Goal: Task Accomplishment & Management: Complete application form

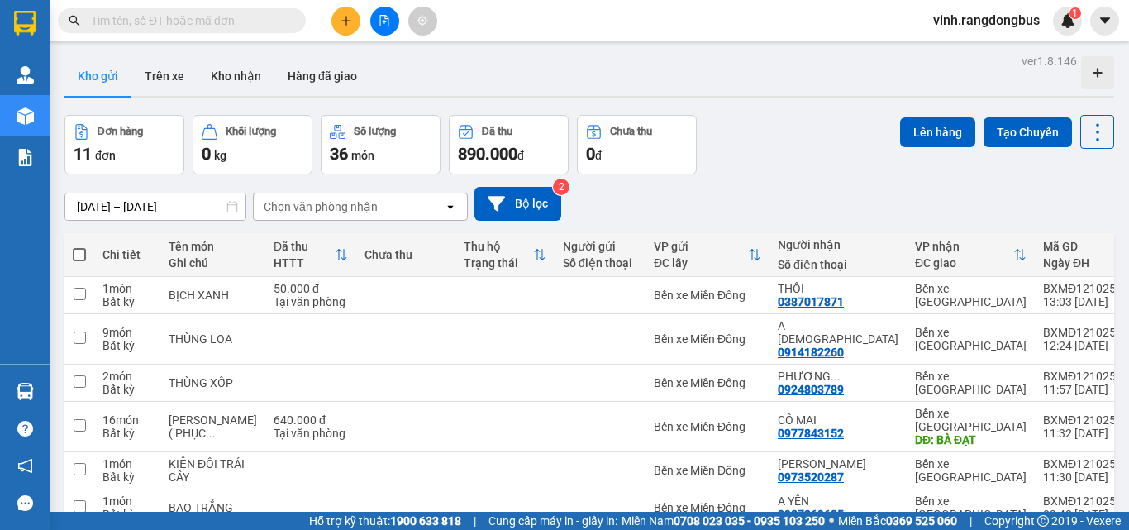
click at [345, 27] on button at bounding box center [345, 21] width 29 height 29
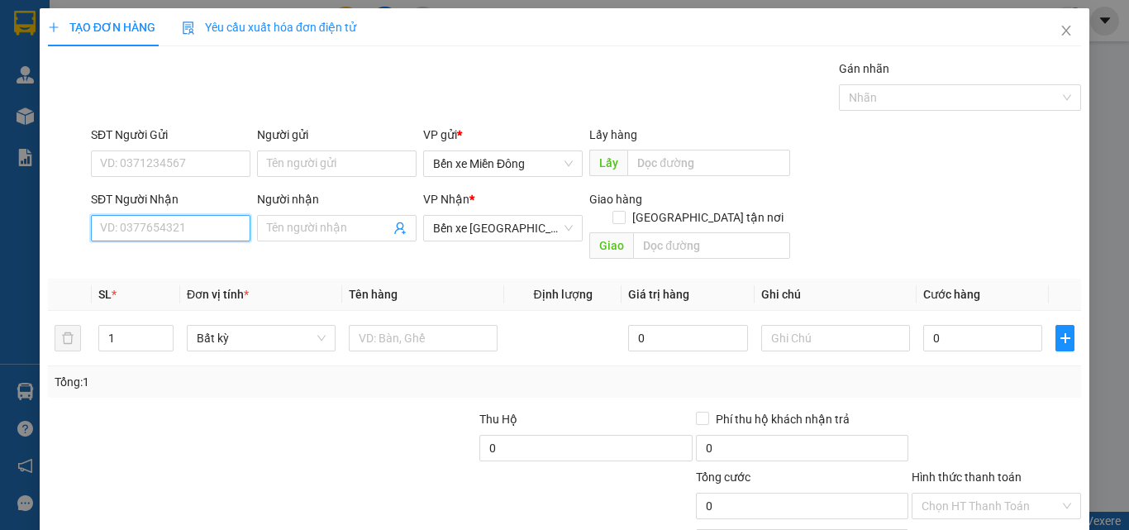
click at [173, 231] on input "SĐT Người Nhận" at bounding box center [170, 228] width 159 height 26
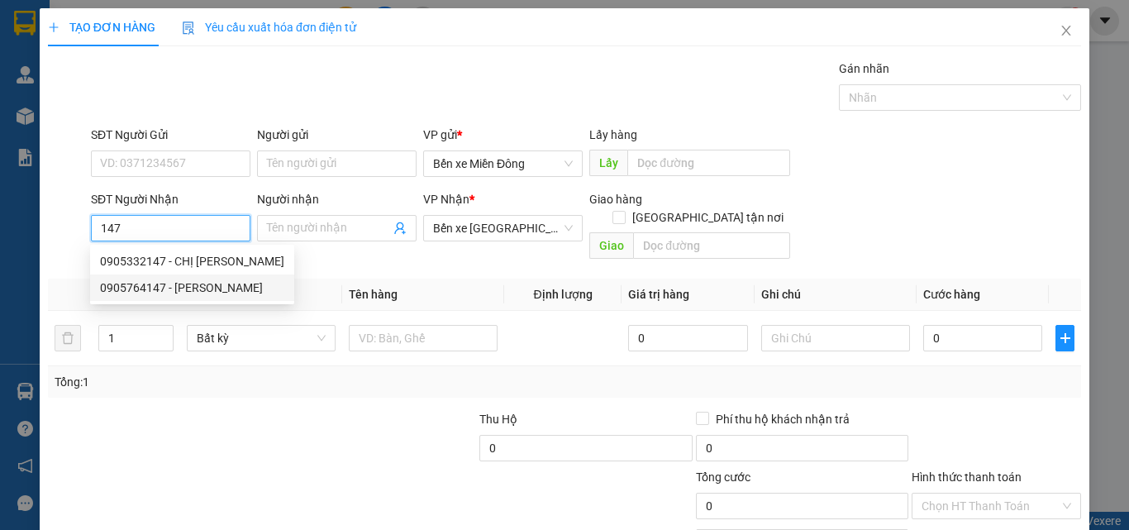
click at [172, 286] on div "0905764147 - [PERSON_NAME]" at bounding box center [192, 287] width 184 height 18
type input "0905764147"
type input "HẢI VY"
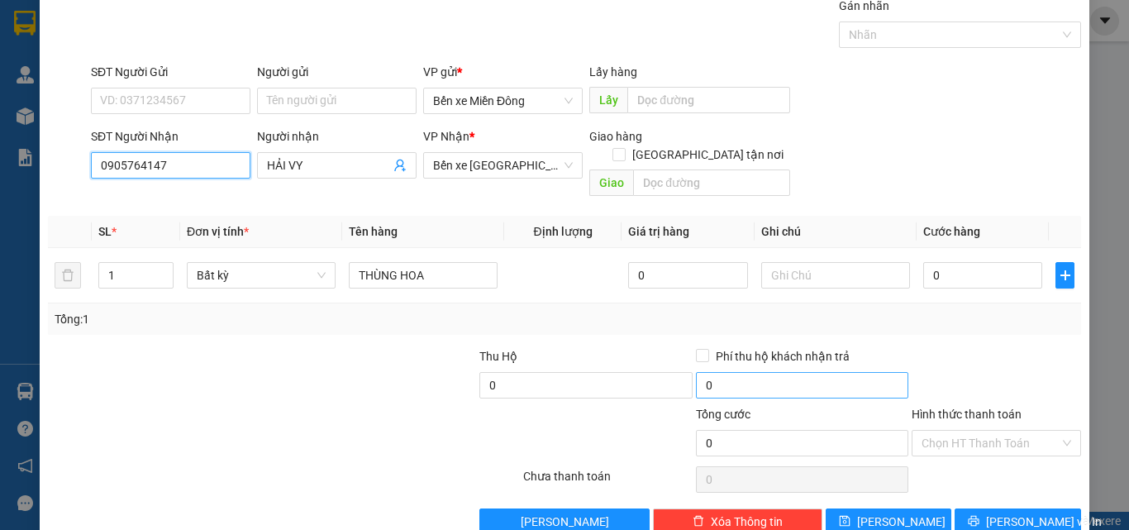
scroll to position [82, 0]
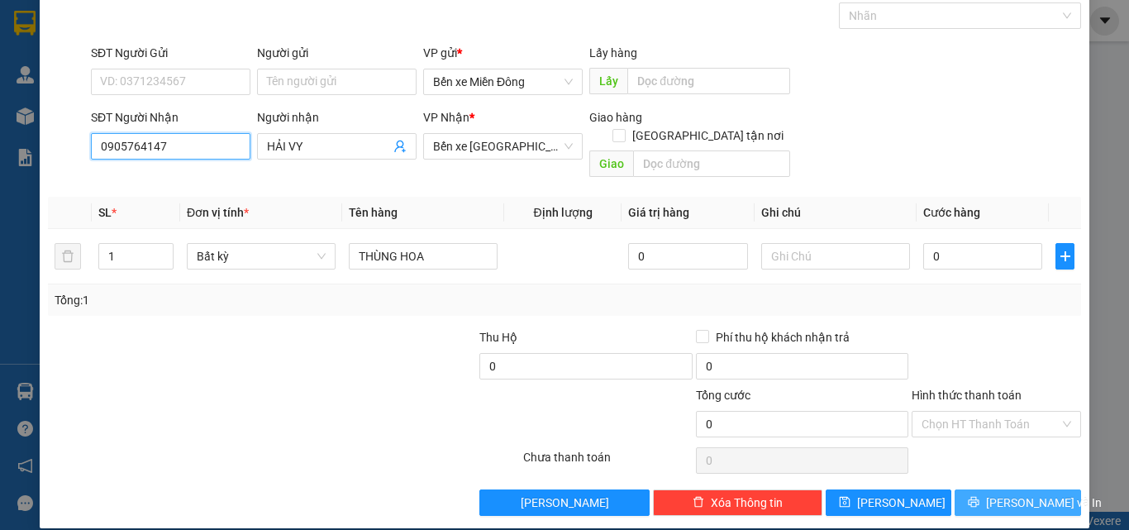
type input "0905764147"
click at [1003, 493] on span "[PERSON_NAME] và In" at bounding box center [1044, 502] width 116 height 18
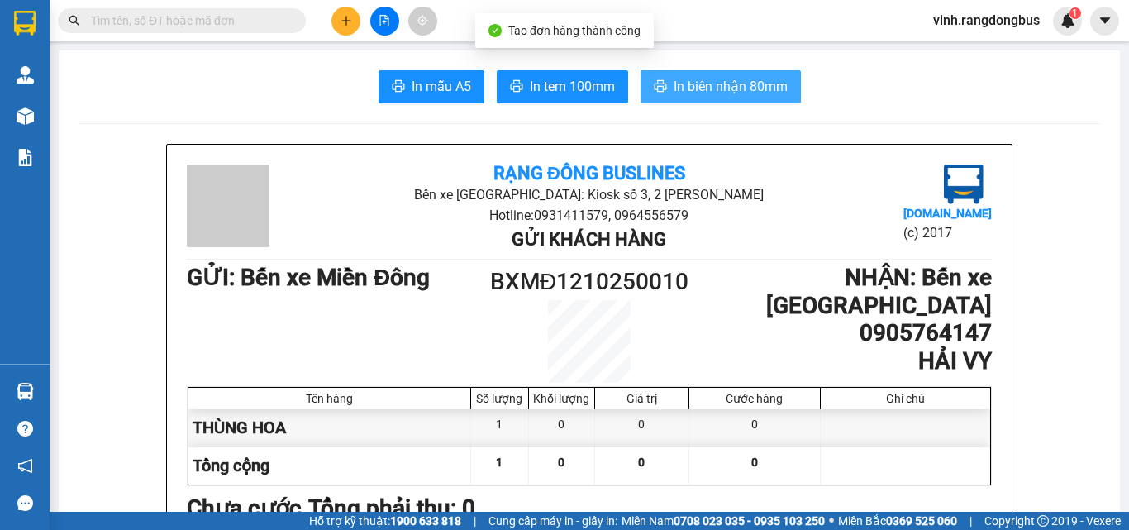
click at [697, 85] on span "In biên nhận 80mm" at bounding box center [730, 86] width 114 height 21
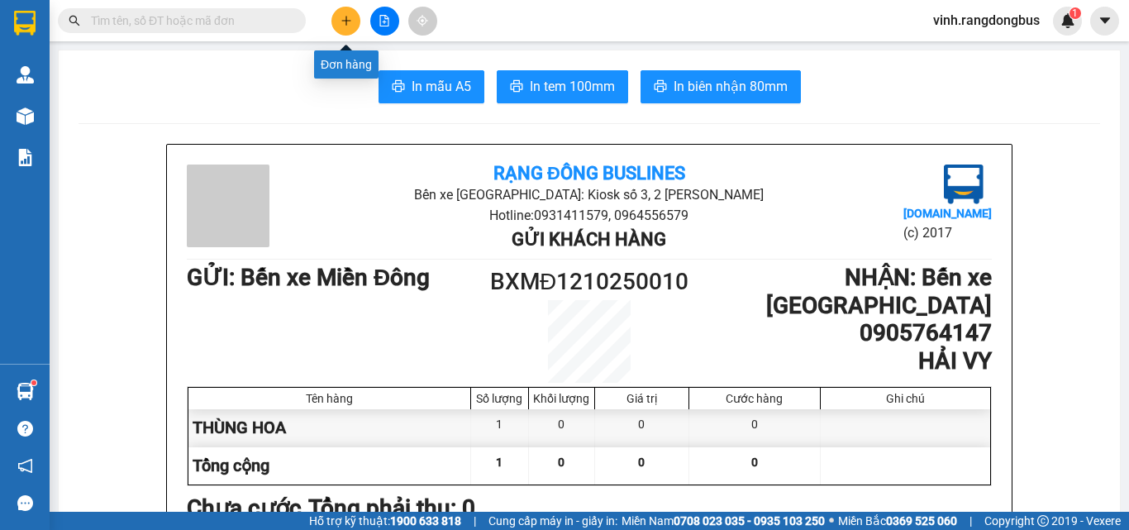
click at [347, 23] on icon "plus" at bounding box center [346, 21] width 12 height 12
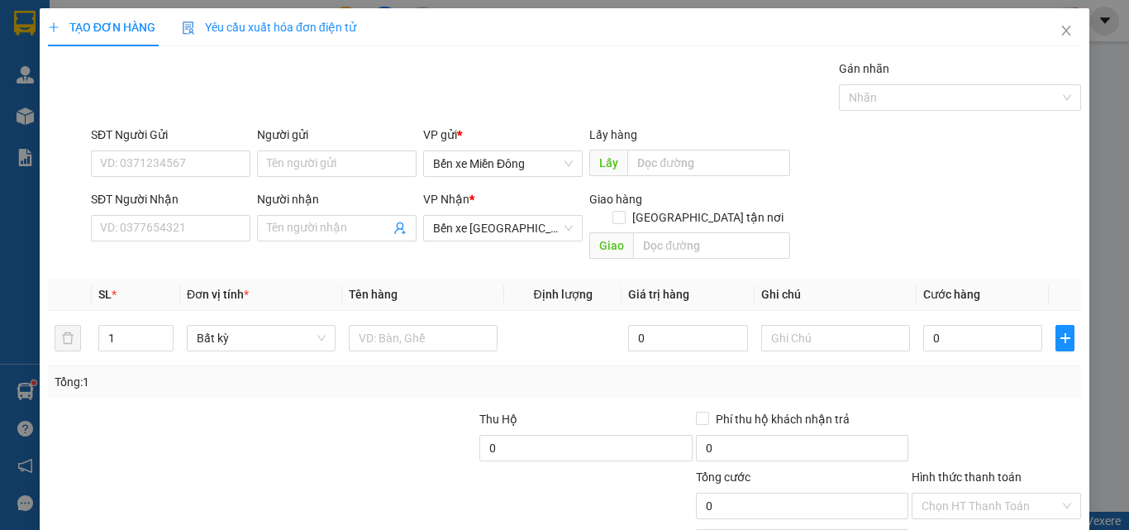
click at [283, 242] on div "Người nhận Tên người nhận" at bounding box center [336, 219] width 159 height 58
click at [293, 233] on input "Người nhận" at bounding box center [328, 228] width 123 height 18
type input "HOA HỒNG VÀNG"
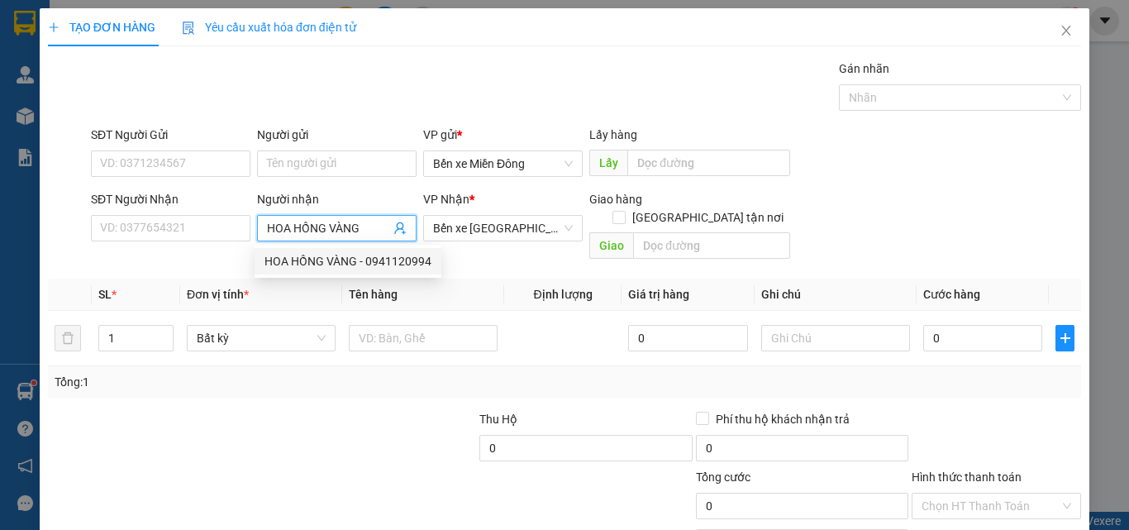
drag, startPoint x: 340, startPoint y: 256, endPoint x: 350, endPoint y: 250, distance: 11.5
click at [340, 256] on div "HOA HỒNG VÀNG - 0941120994" at bounding box center [347, 261] width 167 height 18
type input "0941120994"
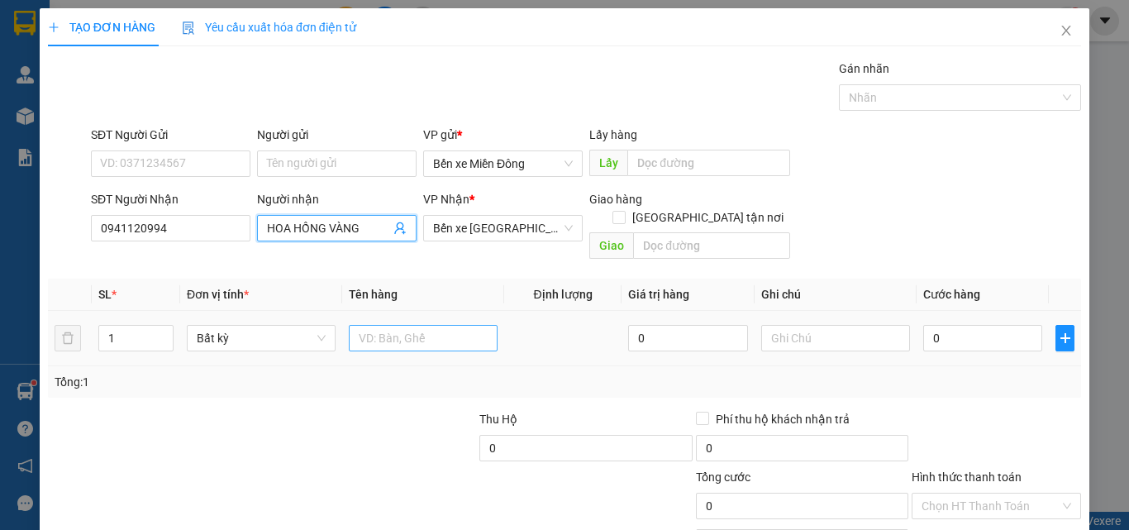
type input "HOA HỒNG VÀNG"
click at [412, 326] on input "text" at bounding box center [423, 338] width 149 height 26
type input "THÙNG XỐP"
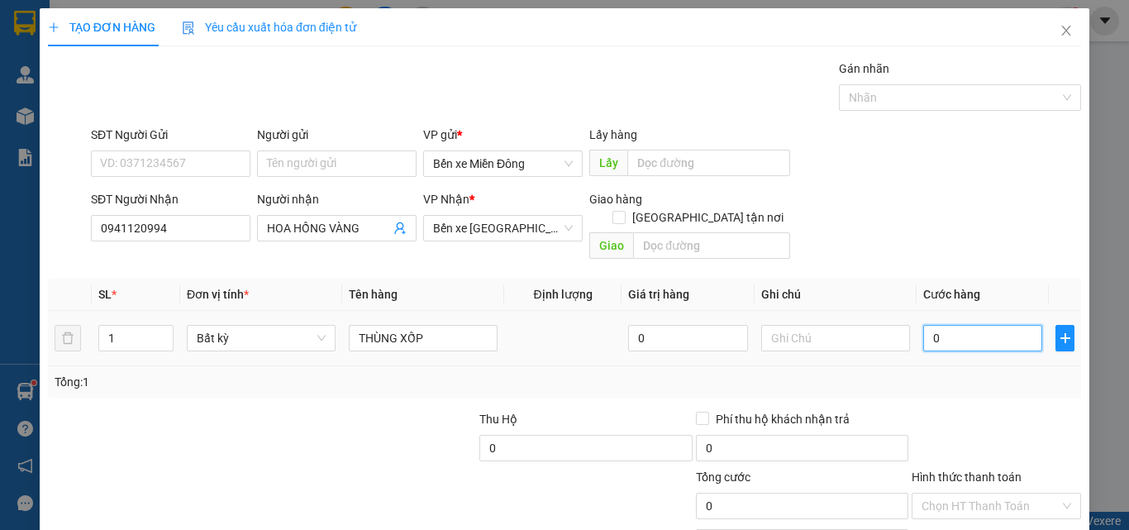
click at [994, 326] on input "0" at bounding box center [982, 338] width 119 height 26
type input "8"
type input "80"
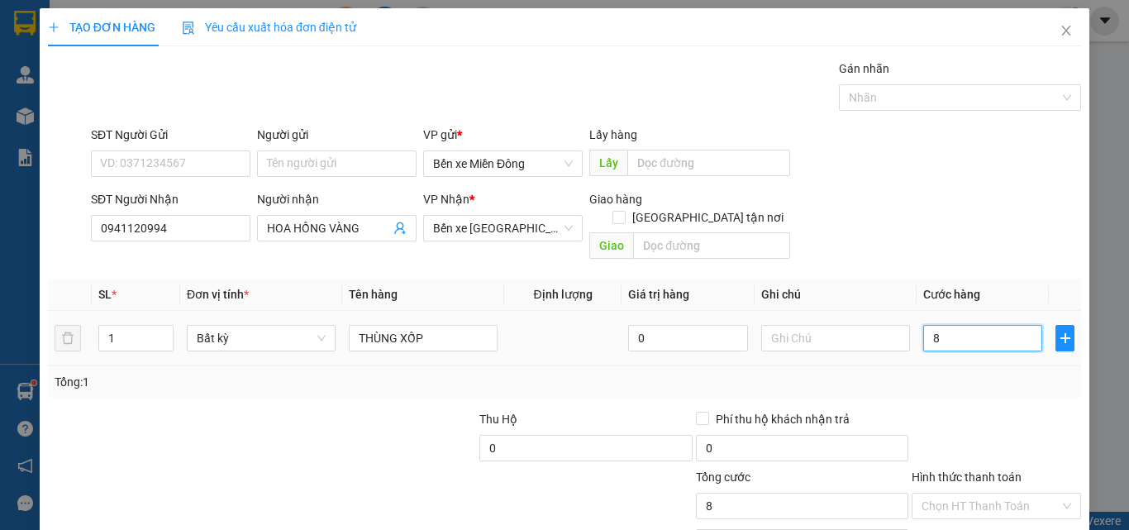
type input "80"
type input "80.000"
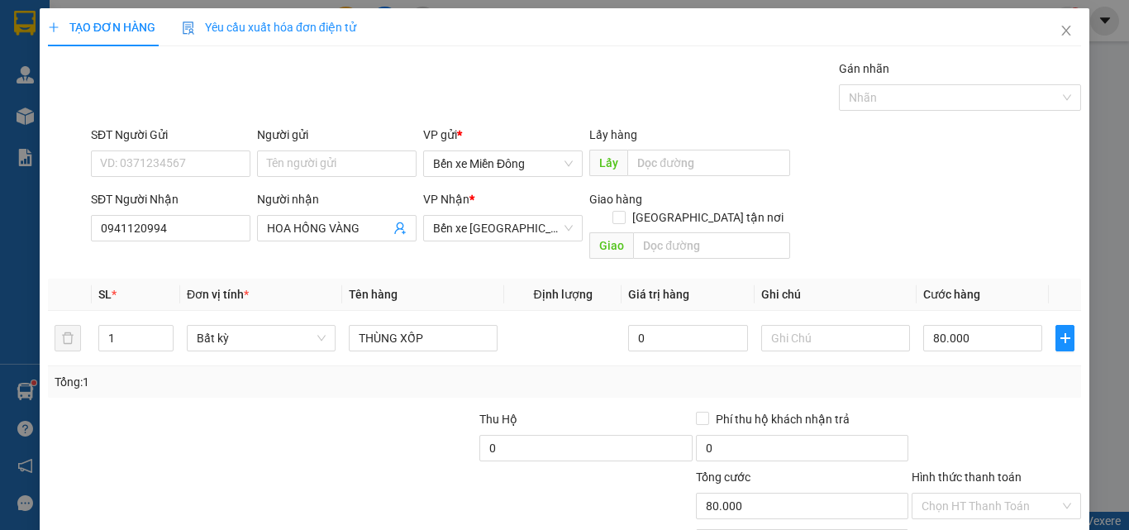
click at [991, 383] on div "Transit Pickup Surcharge Ids Transit Deliver Surcharge Ids Transit Deliver Surc…" at bounding box center [564, 328] width 1033 height 538
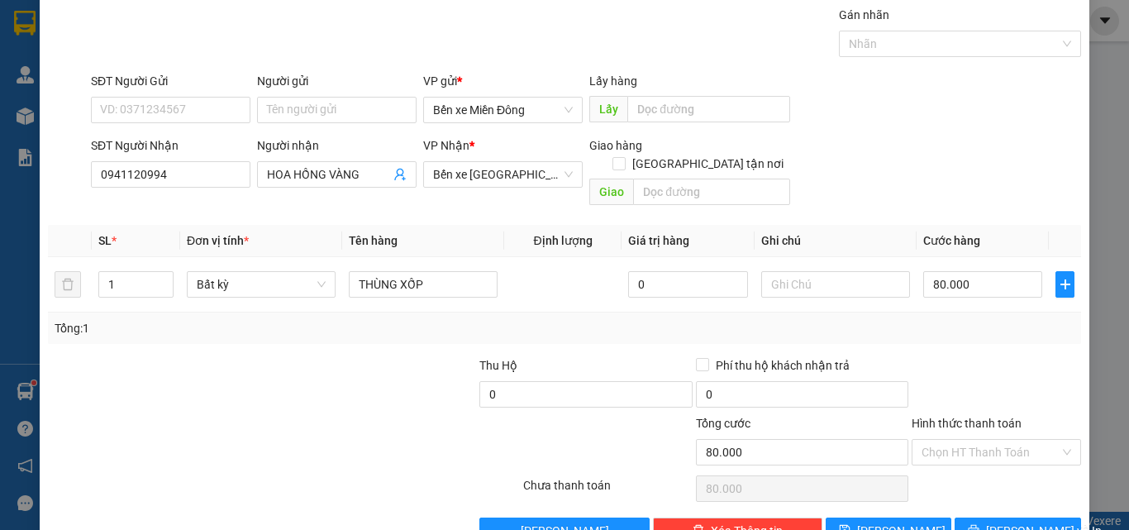
scroll to position [82, 0]
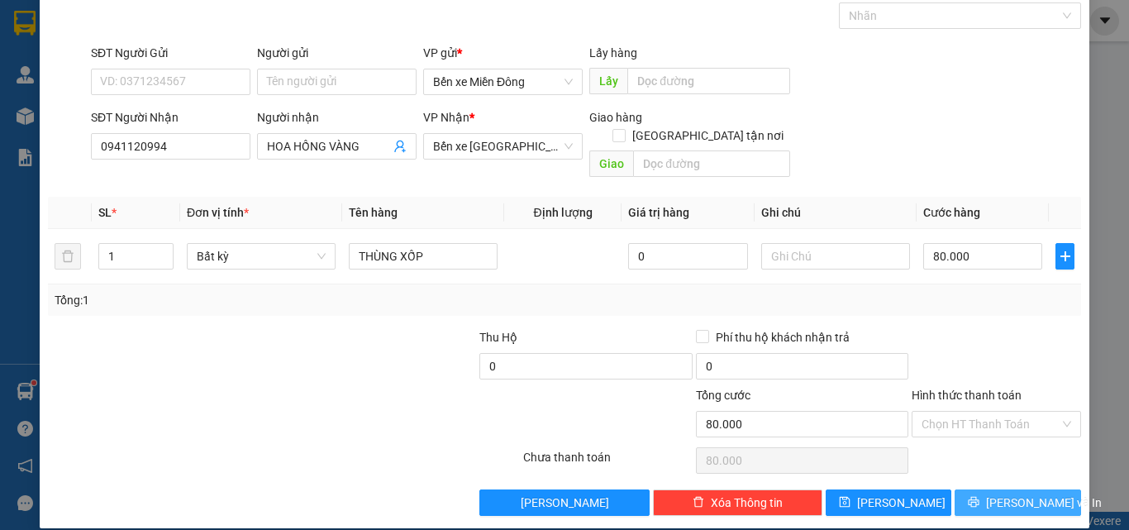
click at [1024, 493] on span "[PERSON_NAME] và In" at bounding box center [1044, 502] width 116 height 18
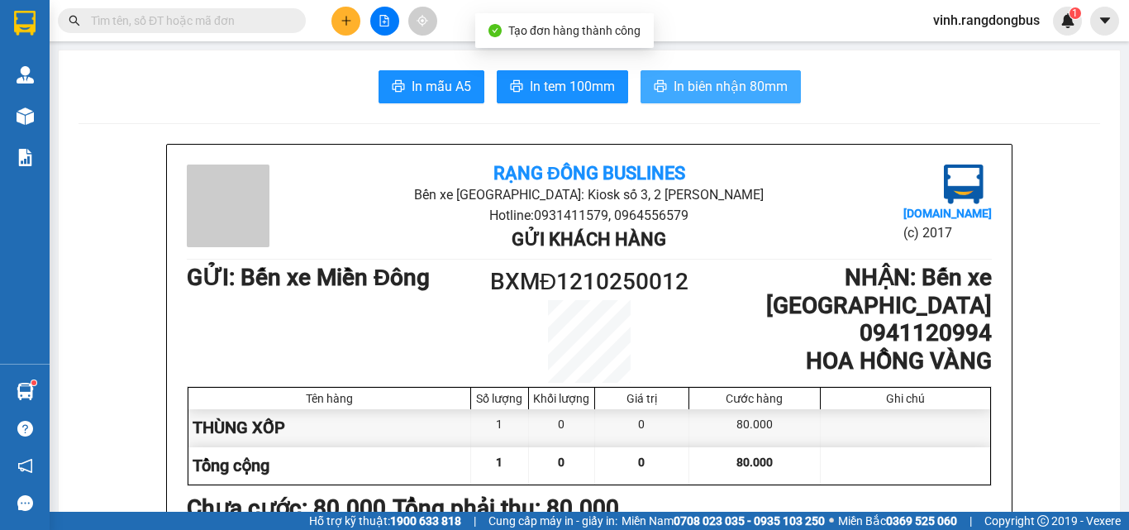
click at [717, 81] on span "In biên nhận 80mm" at bounding box center [730, 86] width 114 height 21
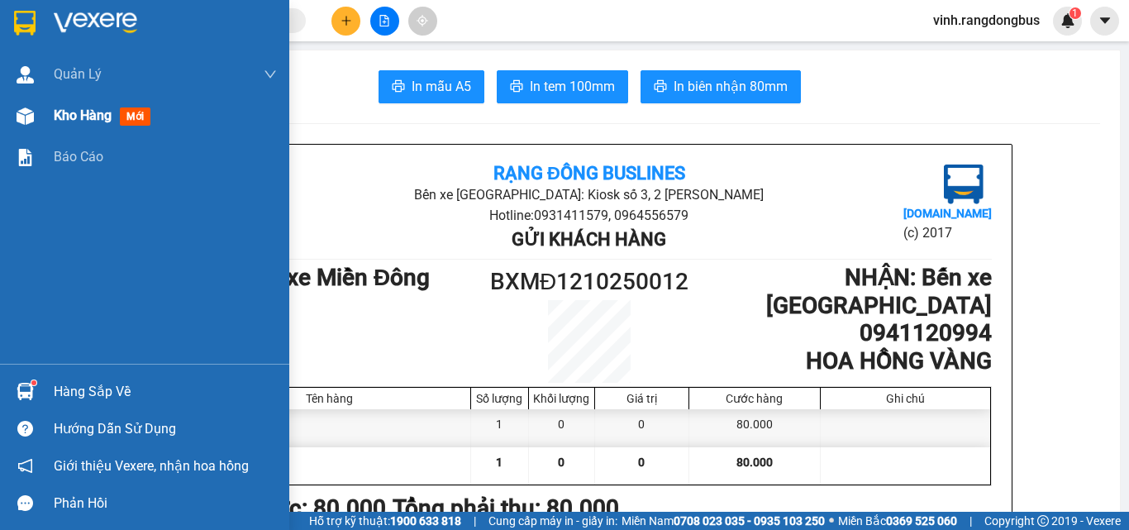
click at [59, 112] on span "Kho hàng" at bounding box center [83, 115] width 58 height 16
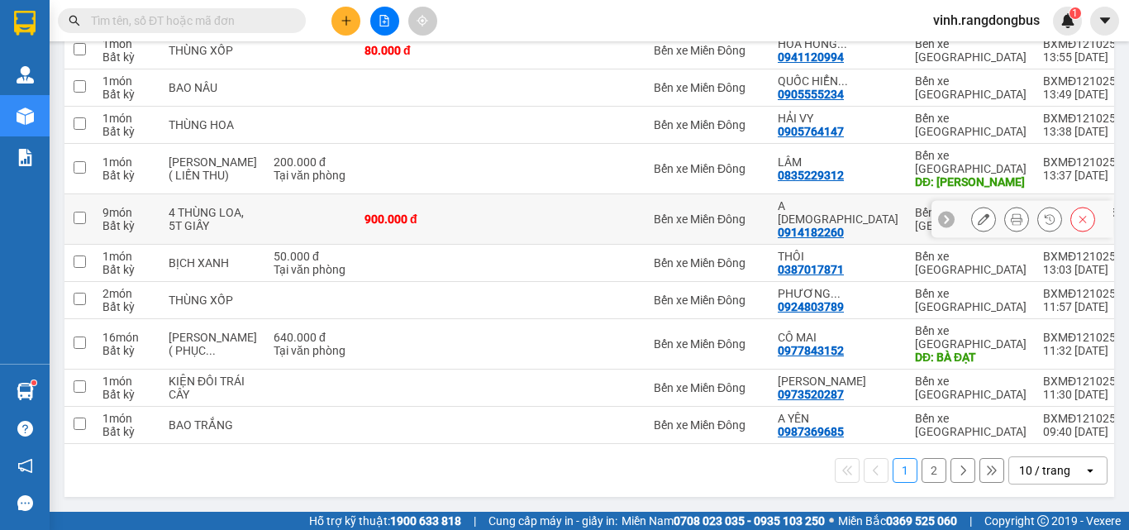
scroll to position [248, 0]
click at [1060, 467] on div "10 / trang" at bounding box center [1046, 470] width 74 height 26
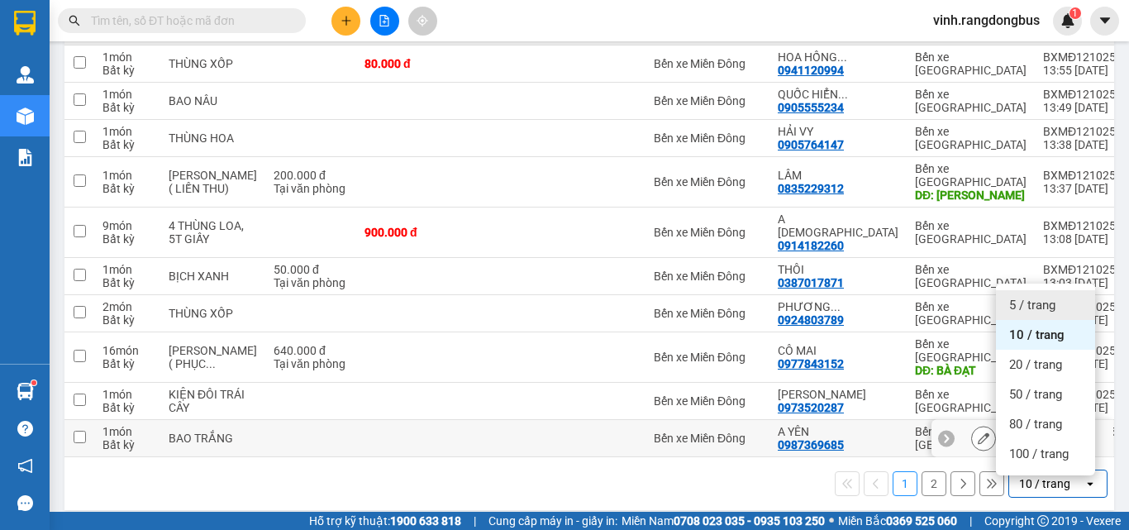
scroll to position [251, 0]
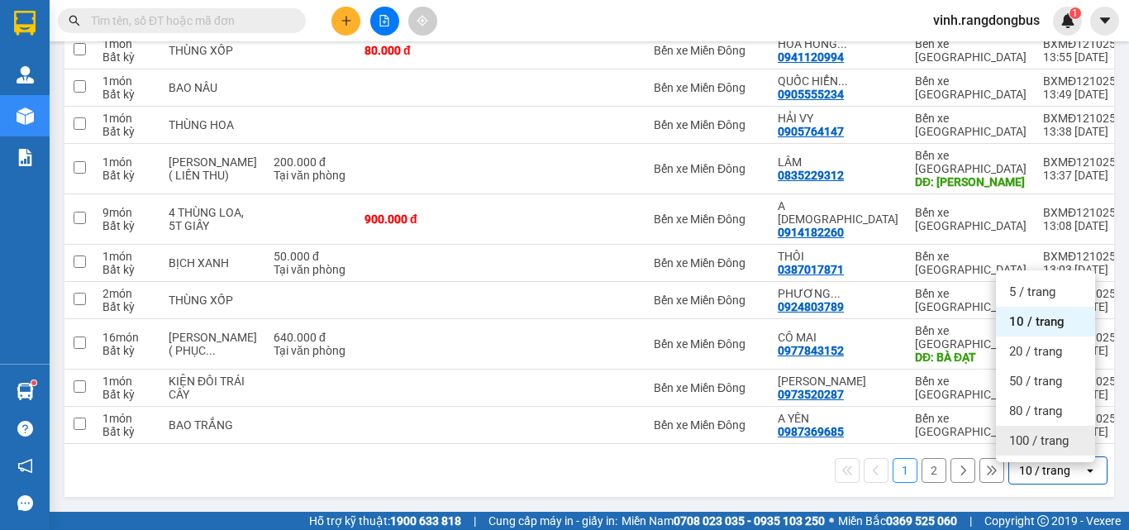
click at [1035, 440] on span "100 / trang" at bounding box center [1038, 440] width 59 height 17
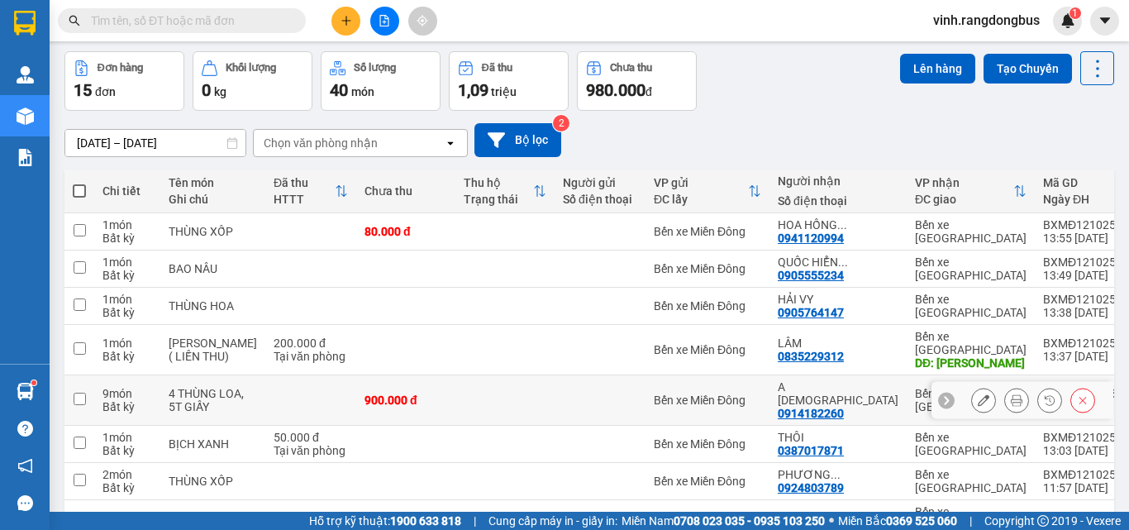
scroll to position [0, 0]
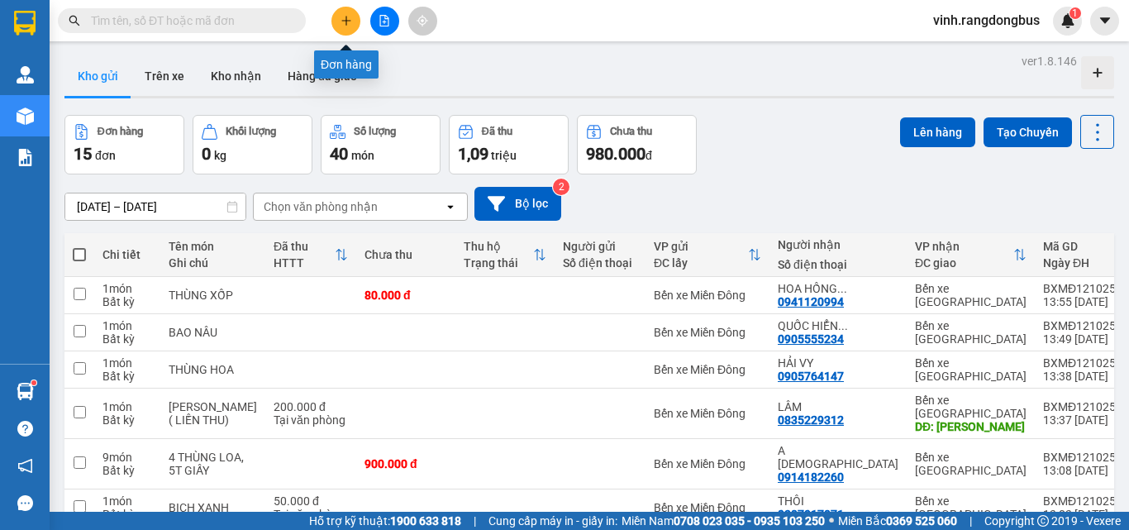
click at [336, 22] on button at bounding box center [345, 21] width 29 height 29
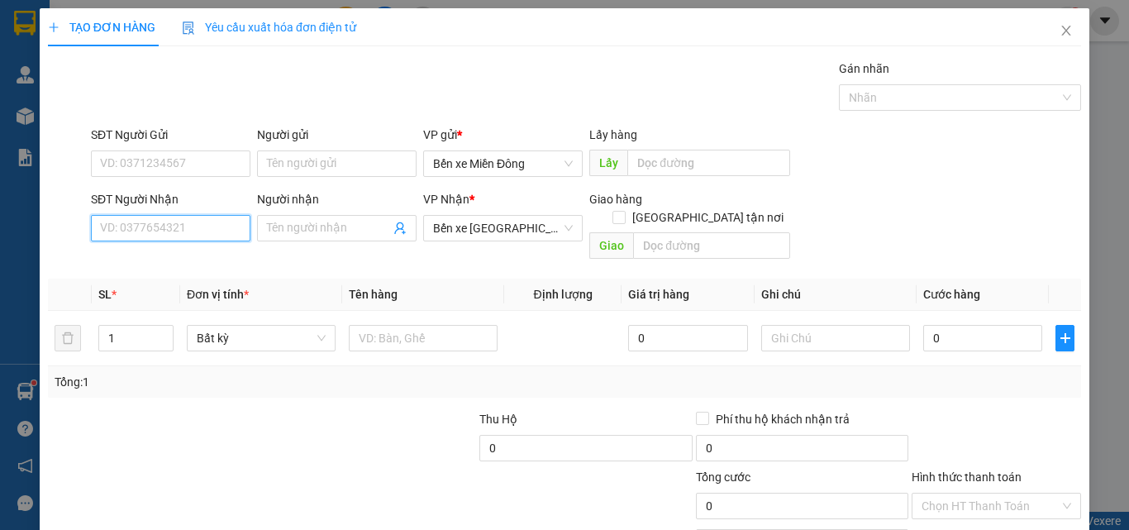
click at [146, 228] on input "SĐT Người Nhận" at bounding box center [170, 228] width 159 height 26
click at [127, 269] on div "0827869888 - THẢO LTT" at bounding box center [169, 261] width 138 height 18
type input "0827869888"
type input "THẢO LTT"
type input "0827869888"
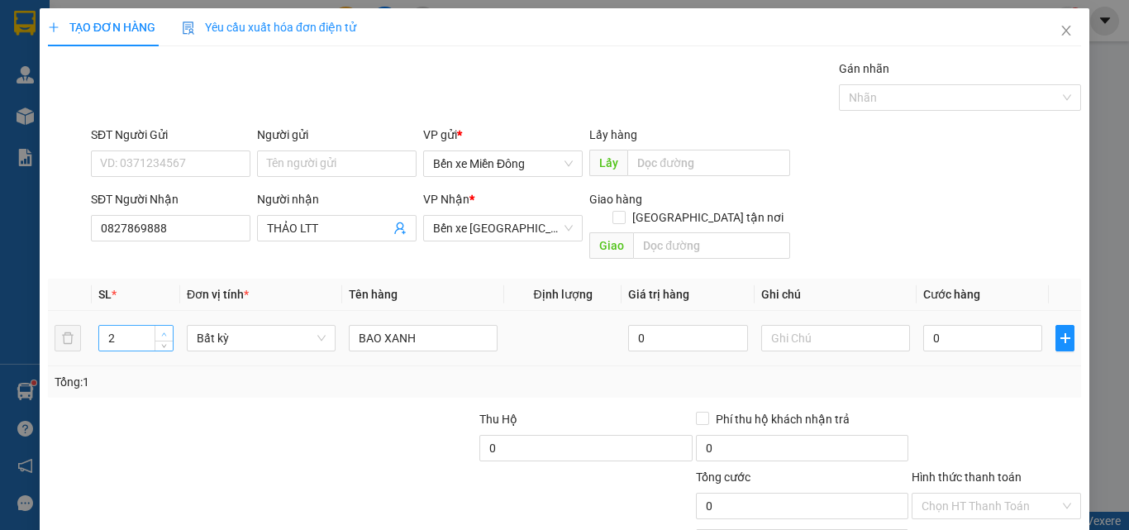
click at [165, 329] on span "up" at bounding box center [164, 334] width 10 height 10
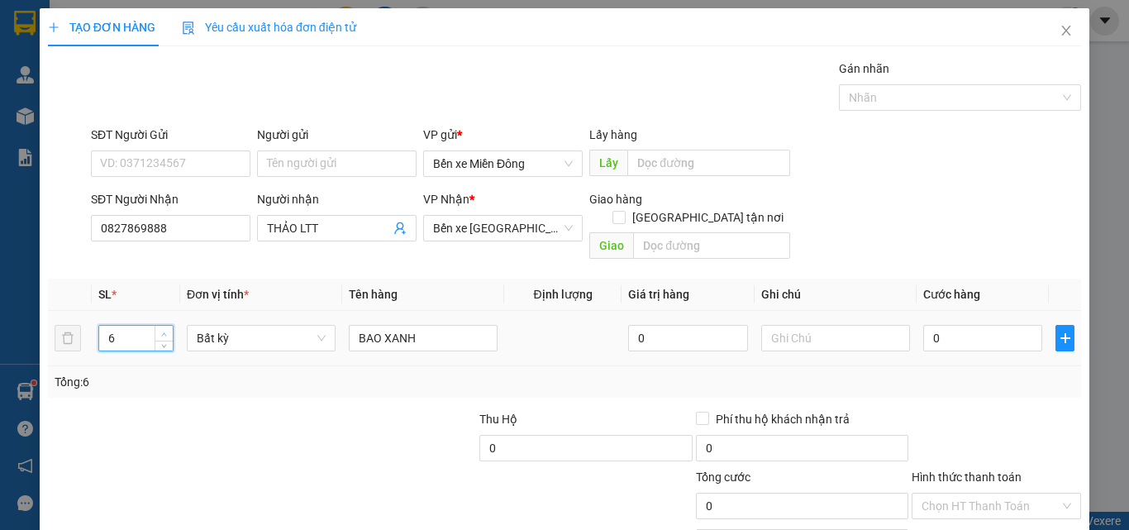
type input "7"
click at [165, 329] on span "up" at bounding box center [164, 334] width 10 height 10
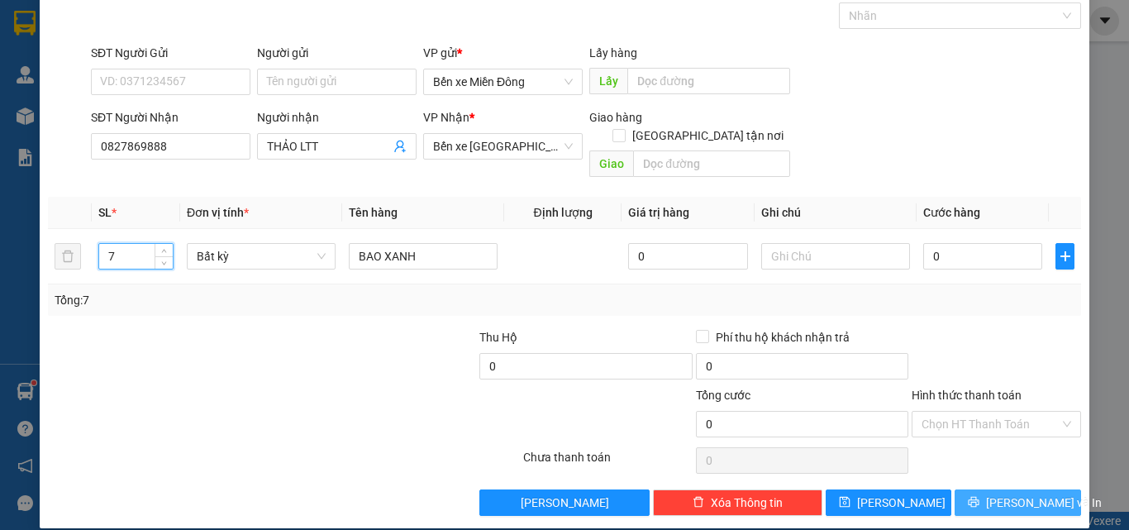
click at [1001, 489] on button "[PERSON_NAME] và In" at bounding box center [1017, 502] width 126 height 26
click at [1001, 493] on span "[PERSON_NAME] và In" at bounding box center [1044, 502] width 116 height 18
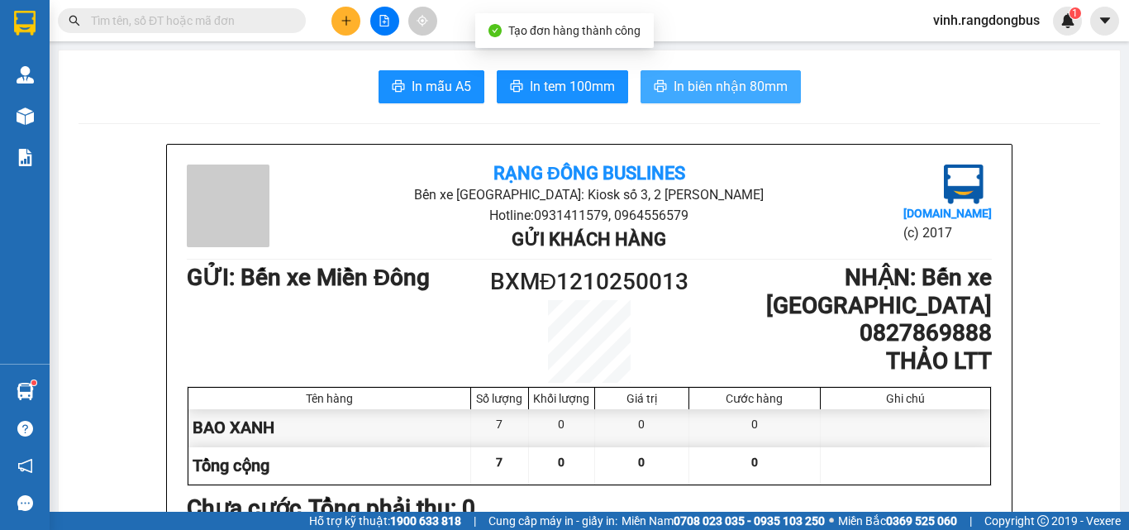
click at [735, 98] on button "In biên nhận 80mm" at bounding box center [720, 86] width 160 height 33
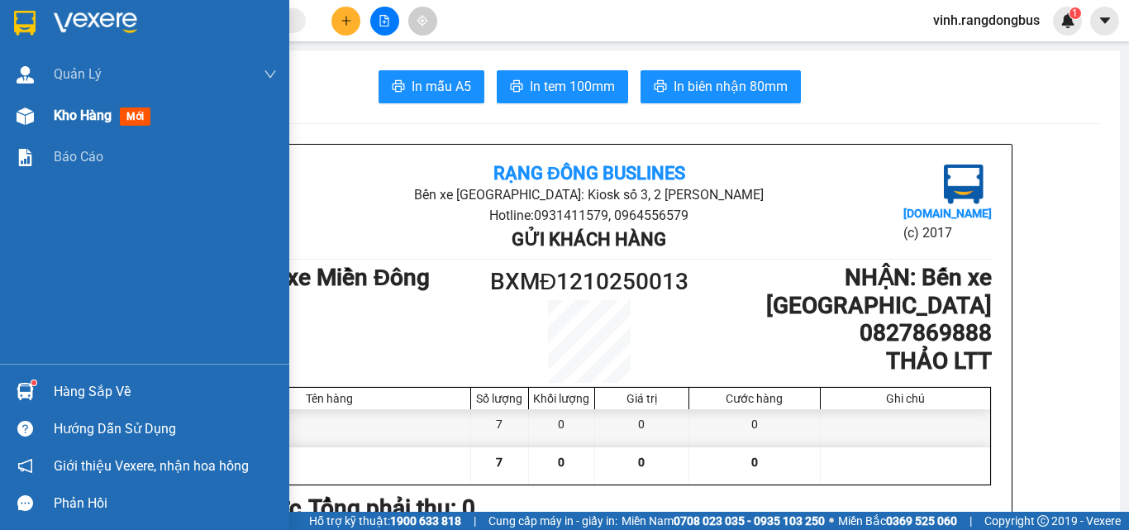
click at [65, 122] on span "Kho hàng" at bounding box center [83, 115] width 58 height 16
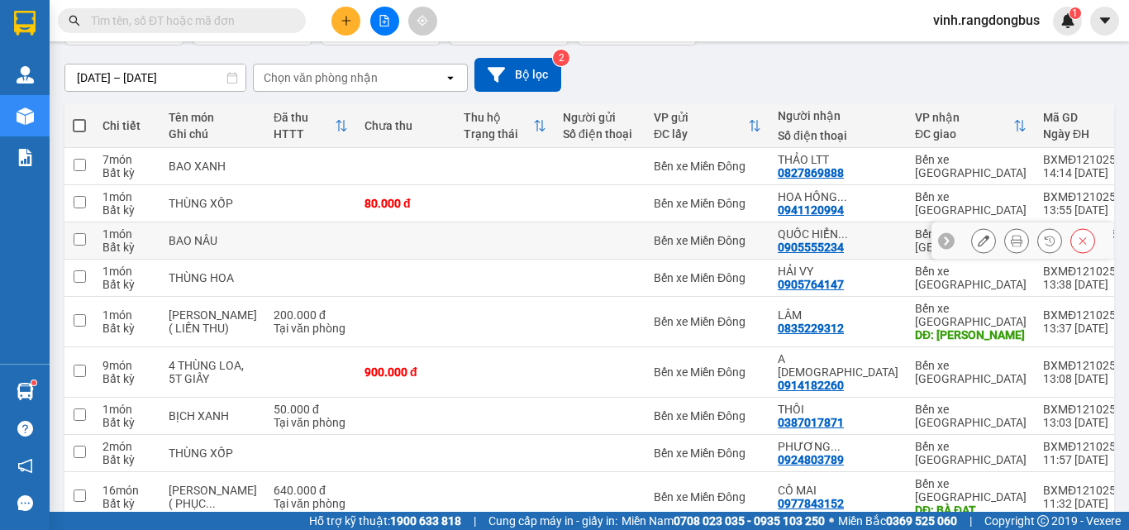
scroll to position [165, 0]
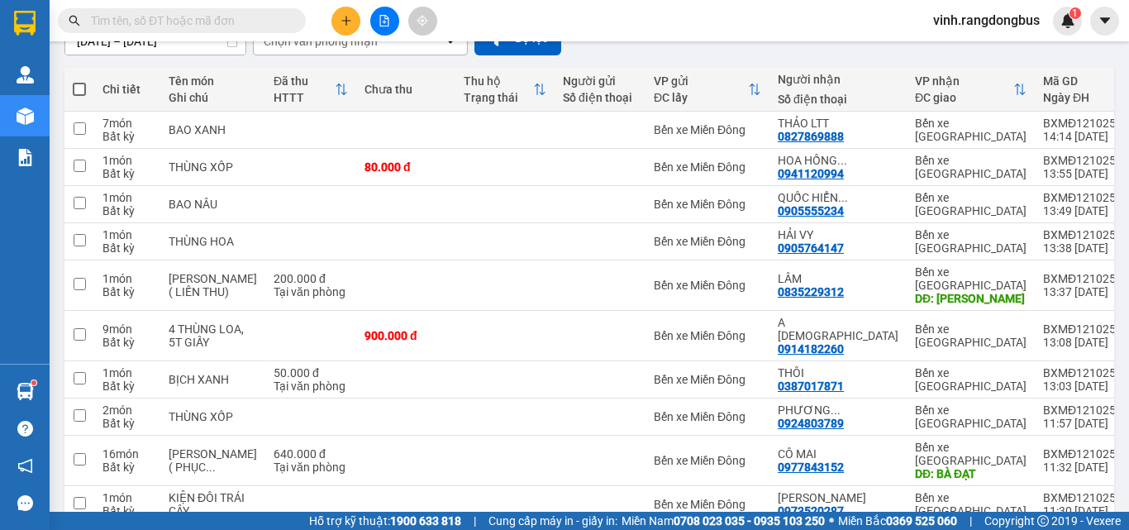
click at [343, 19] on icon "plus" at bounding box center [346, 21] width 12 height 12
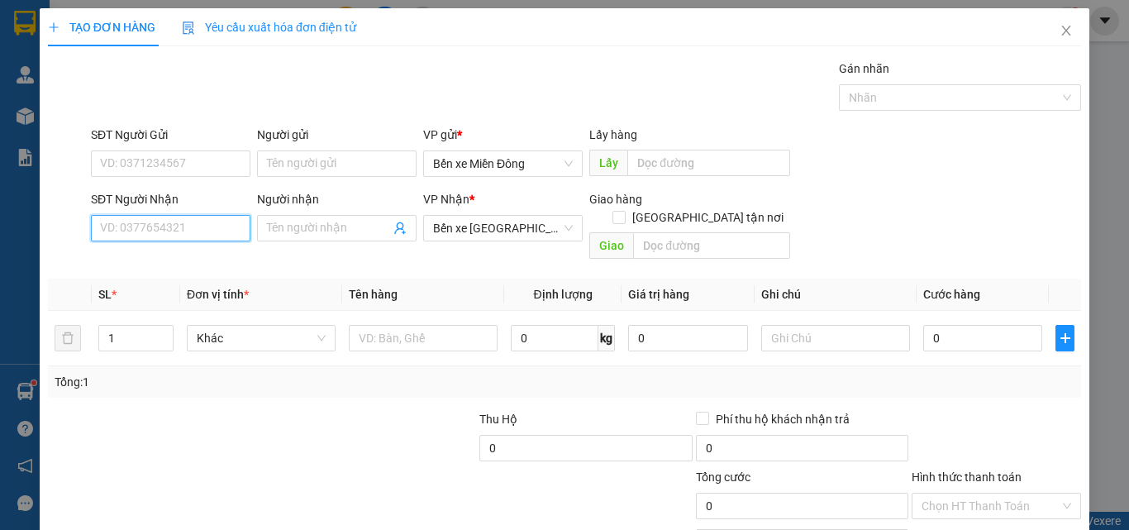
click at [192, 227] on input "SĐT Người Nhận" at bounding box center [170, 228] width 159 height 26
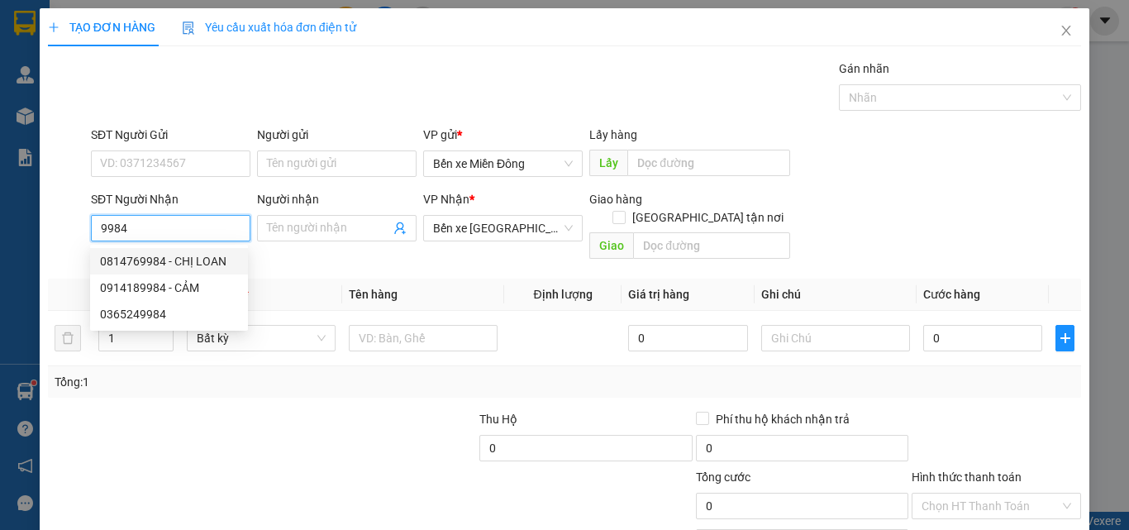
click at [182, 269] on div "0814769984 - CHỊ LOAN" at bounding box center [169, 261] width 158 height 26
type input "0814769984"
type input "CHỊ LOAN"
type input "CẦU VƯỢT MỸ Á"
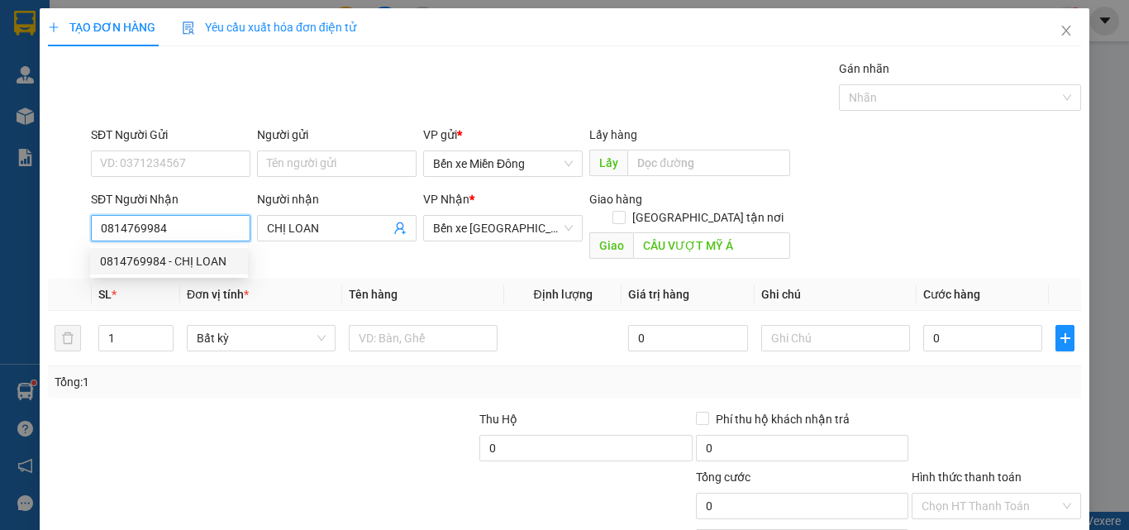
type input "70.000"
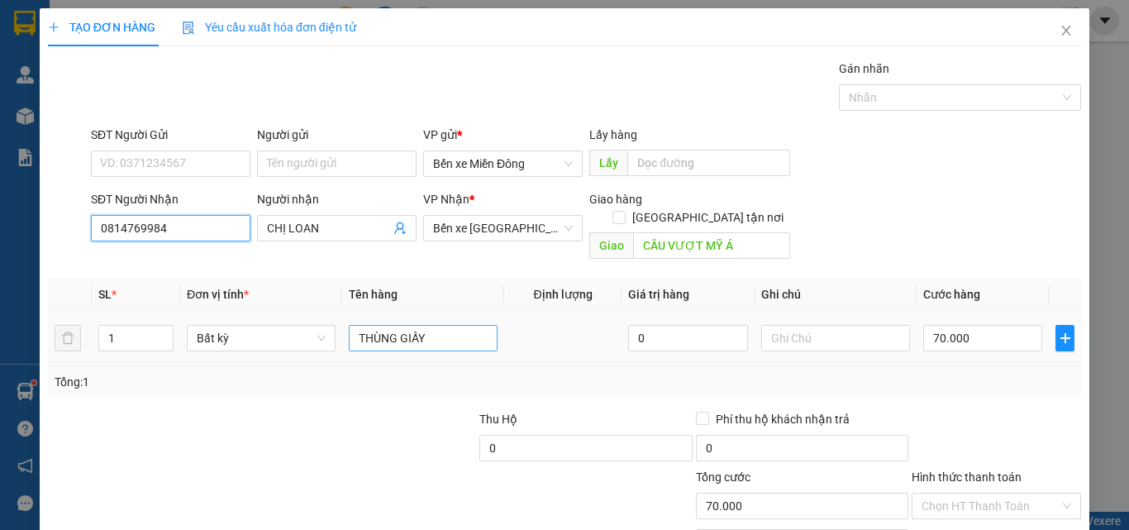
type input "0814769984"
click at [483, 325] on input "THÙNG GIẤY" at bounding box center [423, 338] width 149 height 26
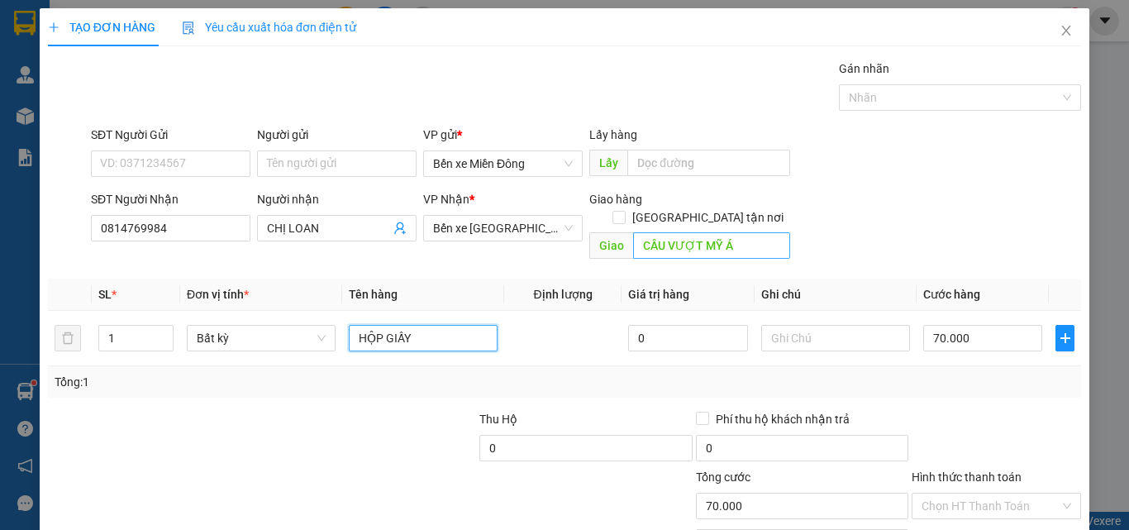
type input "HỘP GIẤY"
click at [761, 232] on input "CẦU VƯỢT MỸ Á" at bounding box center [711, 245] width 157 height 26
type input "TRẠM HÀ MỸ Á"
click at [1024, 383] on div "Transit Pickup Surcharge Ids Transit Deliver Surcharge Ids Transit Deliver Surc…" at bounding box center [564, 328] width 1033 height 538
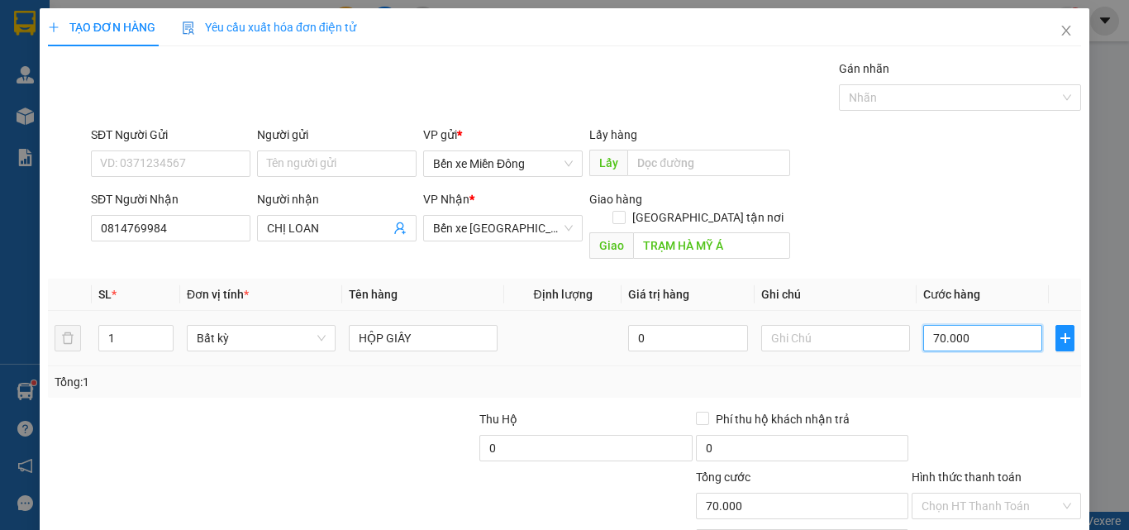
click at [1006, 331] on input "70.000" at bounding box center [982, 338] width 119 height 26
type input "4"
type input "40"
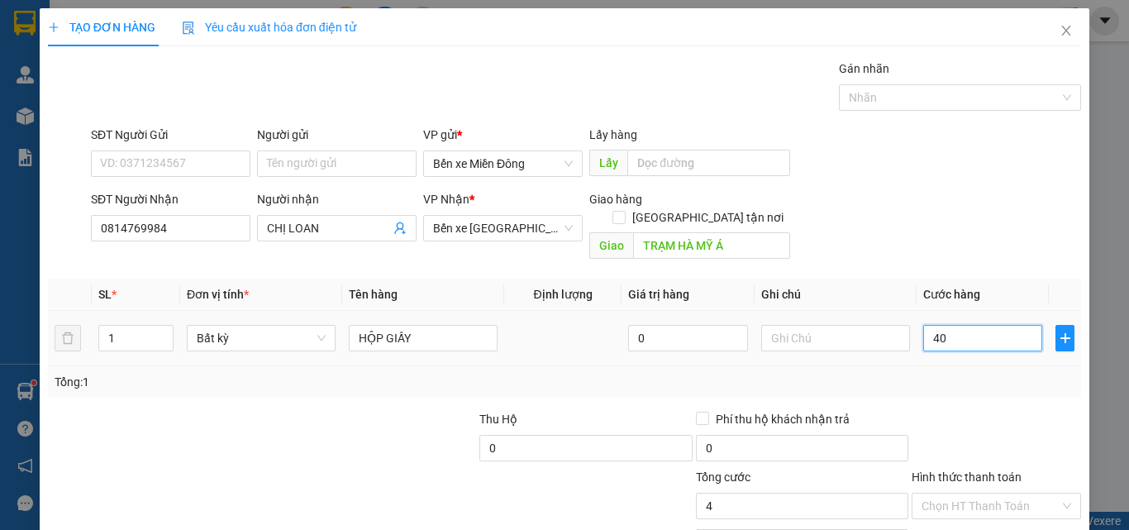
type input "40"
type input "40.000"
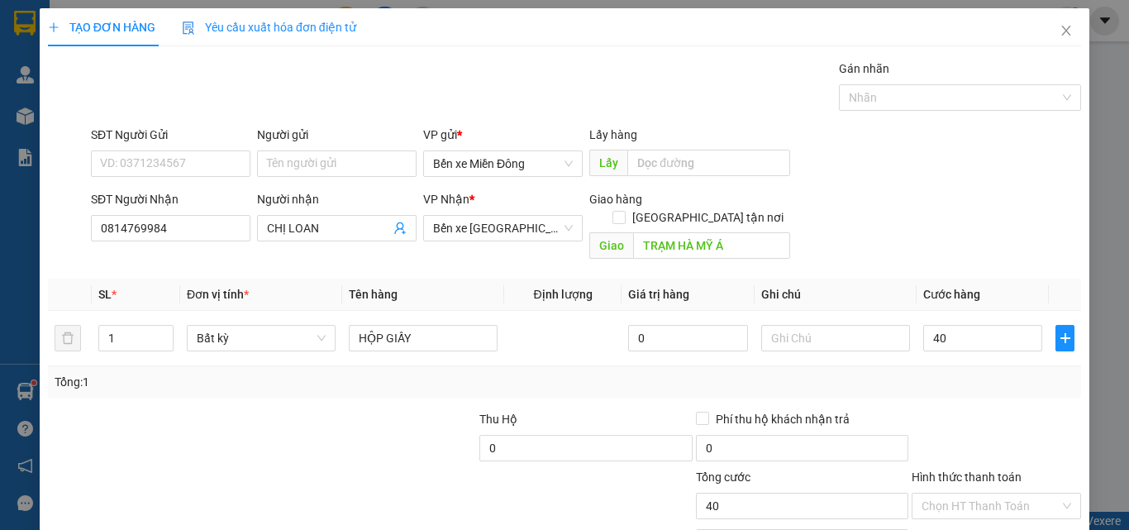
type input "40.000"
click at [993, 375] on div "Tổng: 1" at bounding box center [564, 381] width 1033 height 31
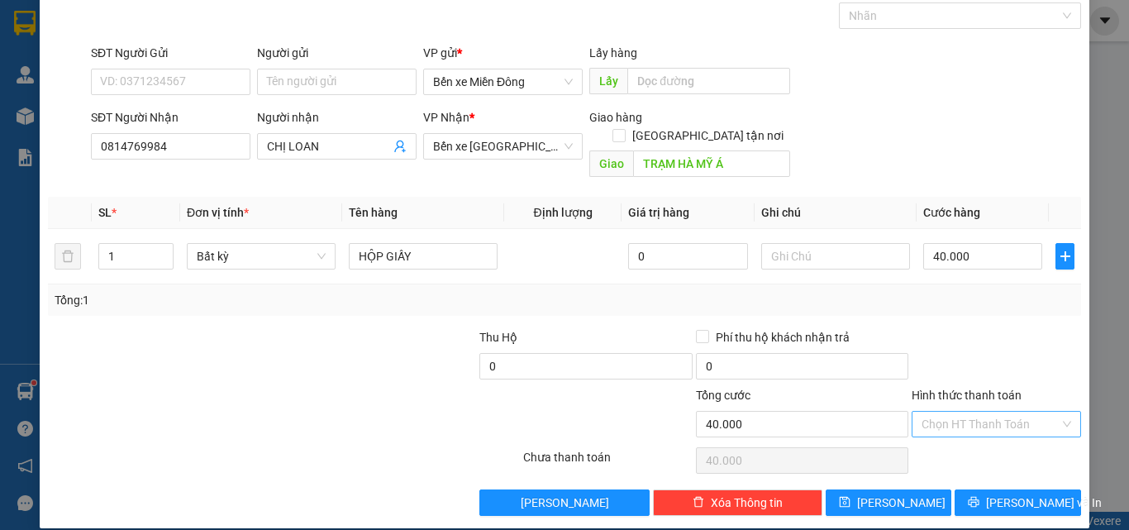
click at [1003, 411] on input "Hình thức thanh toán" at bounding box center [990, 423] width 138 height 25
click at [986, 435] on div "Tại văn phòng" at bounding box center [986, 439] width 148 height 18
type input "0"
click at [997, 493] on span "[PERSON_NAME] và In" at bounding box center [1044, 502] width 116 height 18
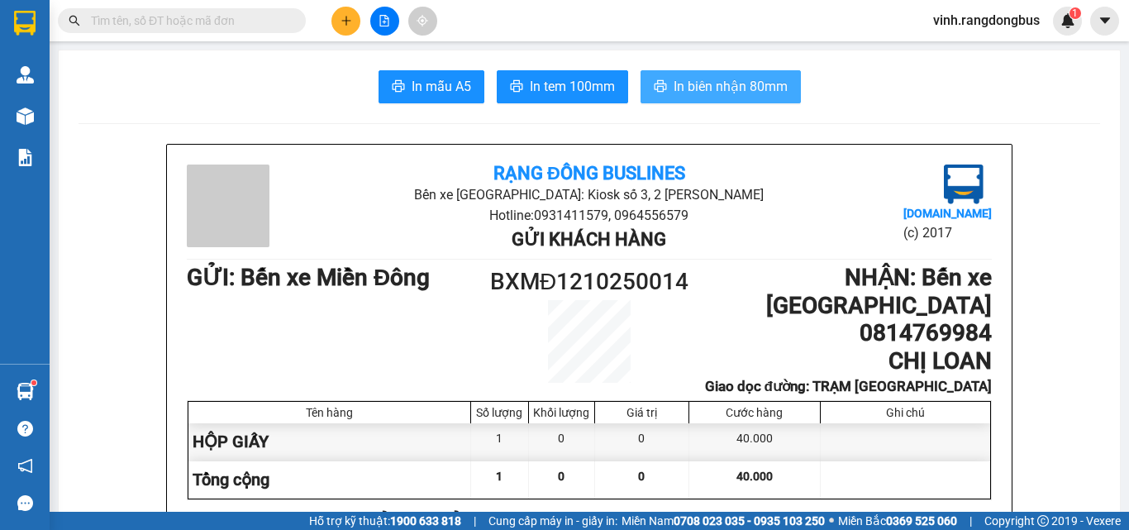
click at [715, 94] on span "In biên nhận 80mm" at bounding box center [730, 86] width 114 height 21
